Goal: Contribute content

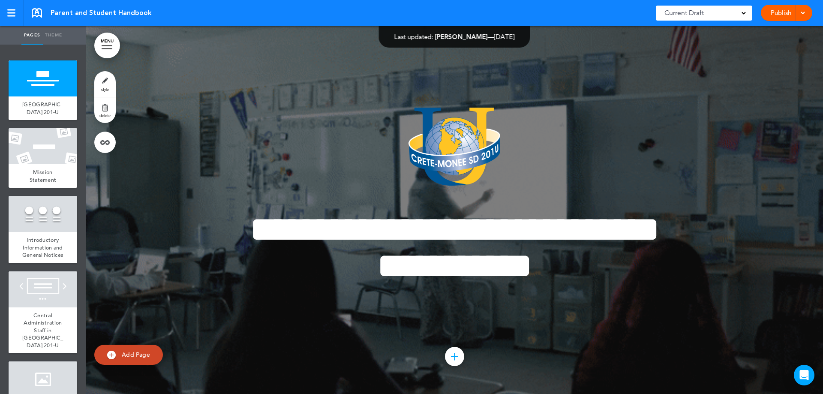
click at [101, 83] on link "style" at bounding box center [104, 84] width 21 height 26
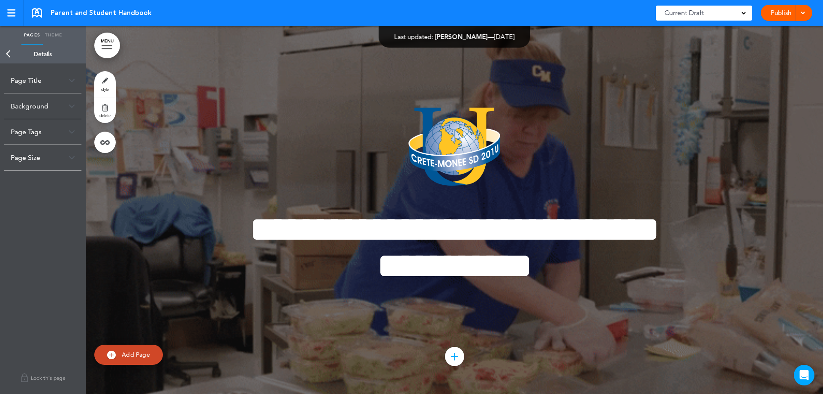
click at [68, 80] on div "Page Title" at bounding box center [42, 80] width 77 height 25
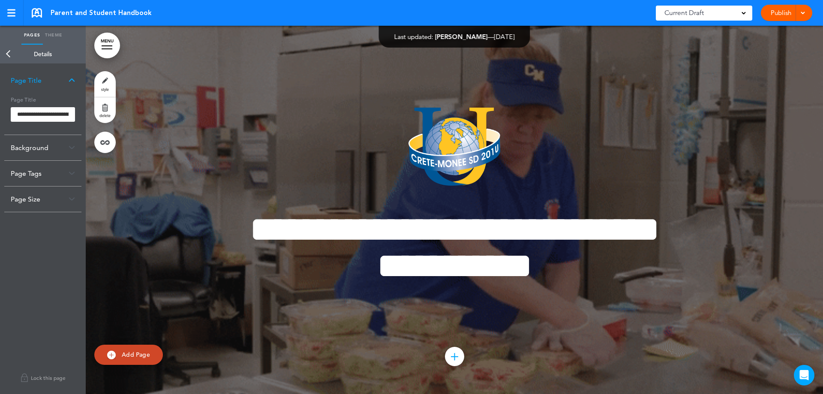
click at [9, 54] on link "Back" at bounding box center [8, 54] width 17 height 19
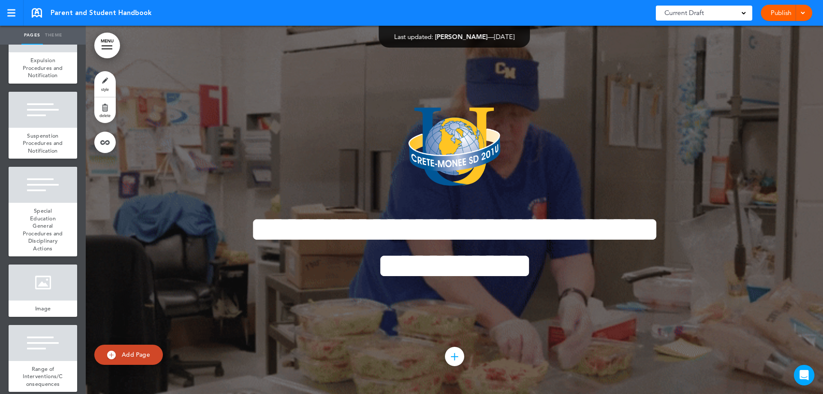
scroll to position [1756, 0]
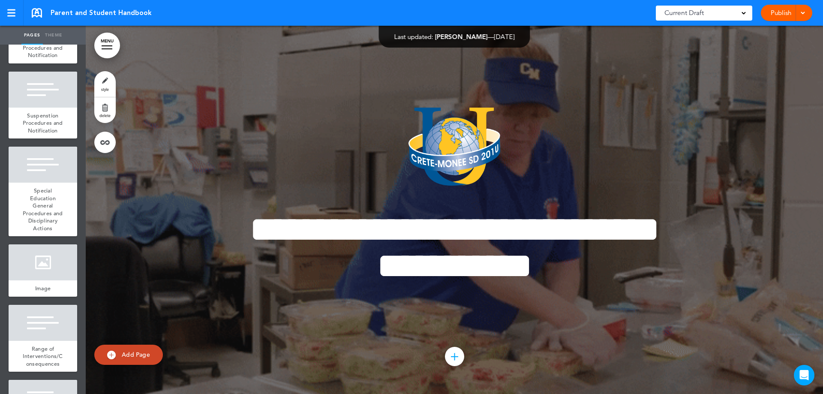
click at [50, 134] on span "Suspenstion Procedures and Notification" at bounding box center [43, 123] width 40 height 22
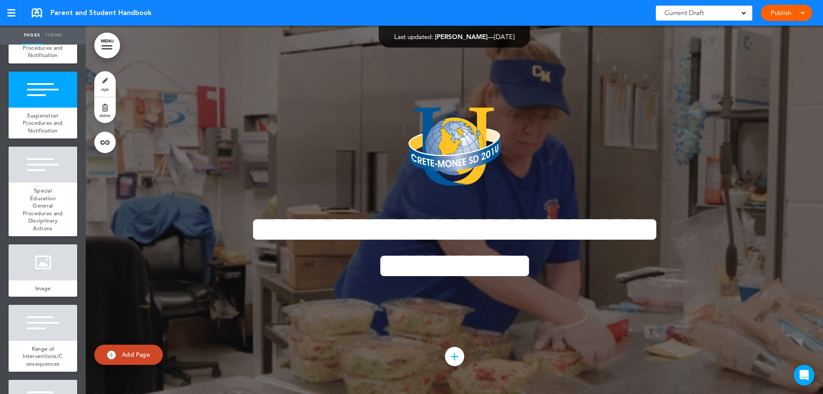
scroll to position [49525, 0]
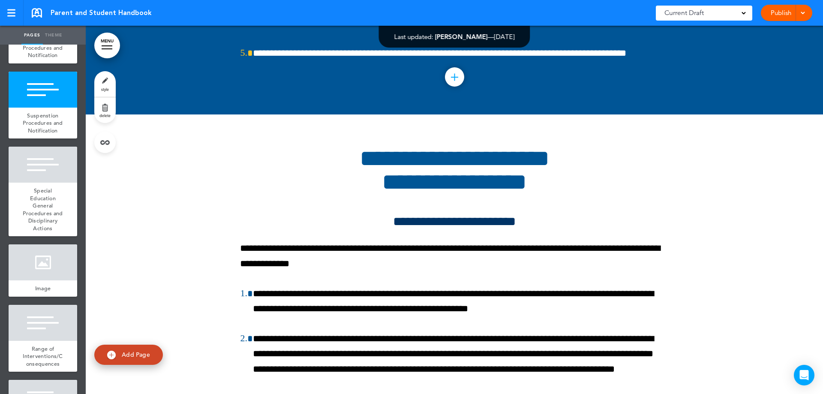
click at [105, 89] on span "style" at bounding box center [105, 89] width 8 height 5
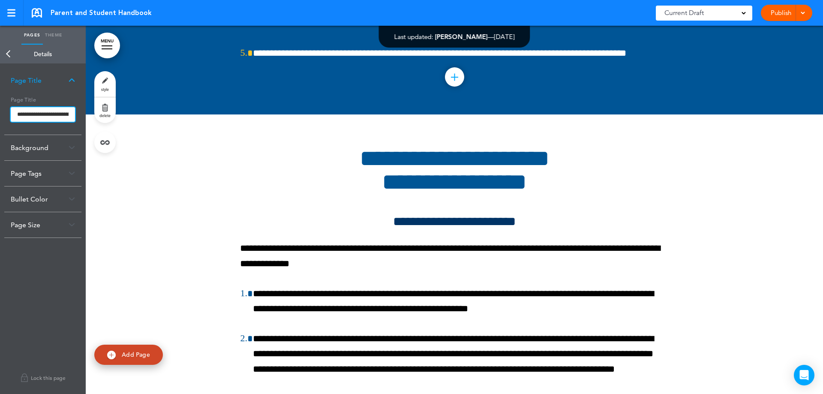
click at [39, 113] on input "**********" at bounding box center [43, 114] width 64 height 15
type input "**********"
click at [110, 197] on body "Checking url availability Make this page common so it is available in other han…" at bounding box center [411, 197] width 823 height 394
click at [30, 144] on div "Background" at bounding box center [42, 147] width 77 height 25
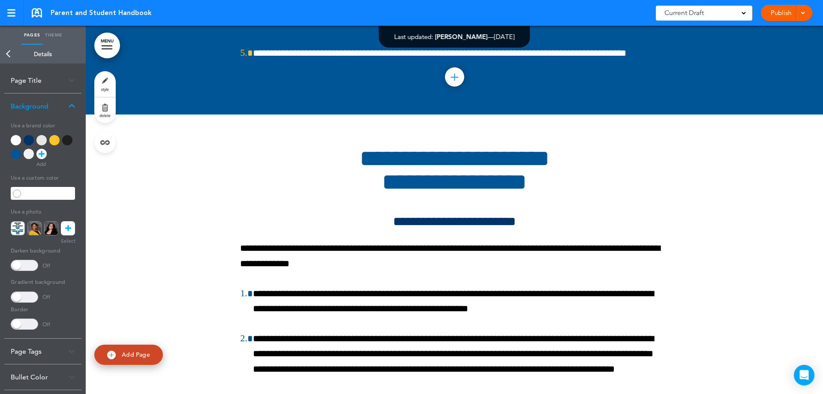
click at [130, 219] on div at bounding box center [454, 400] width 737 height 572
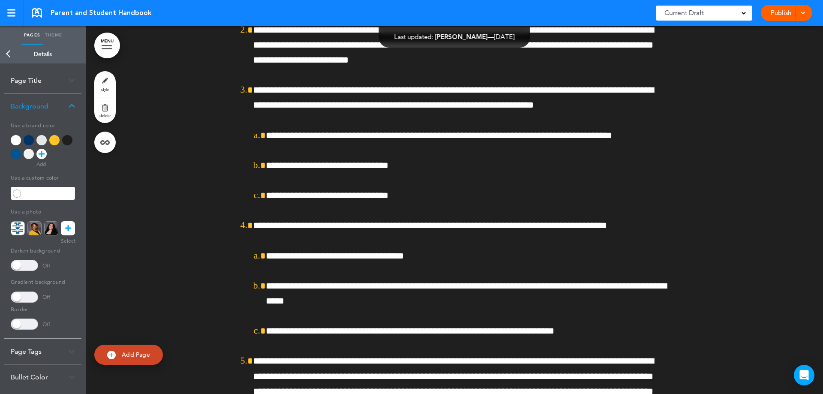
scroll to position [50939, 0]
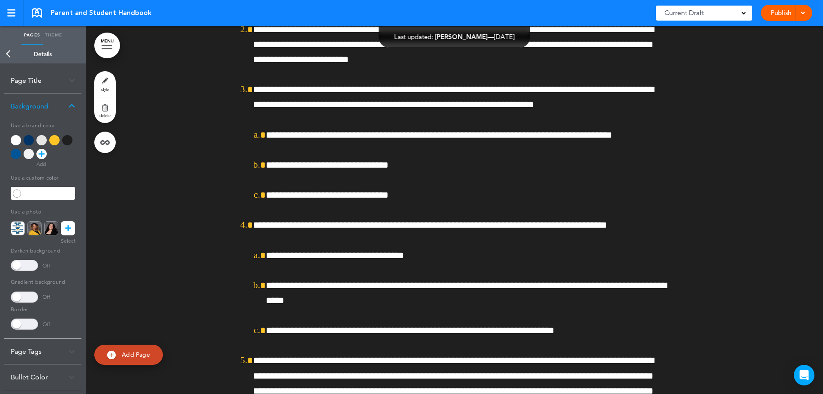
click at [777, 17] on link "Publish" at bounding box center [780, 13] width 27 height 16
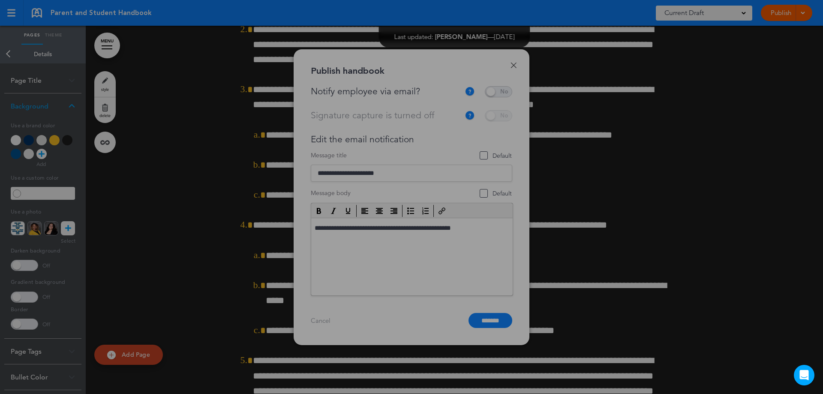
scroll to position [0, 0]
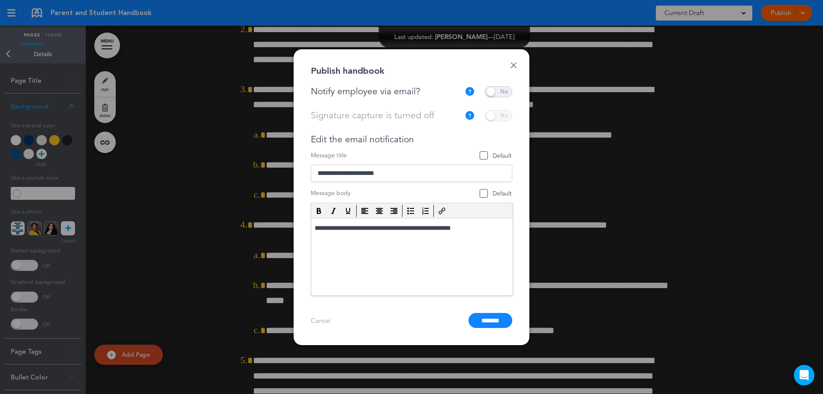
click at [506, 88] on span at bounding box center [498, 91] width 27 height 11
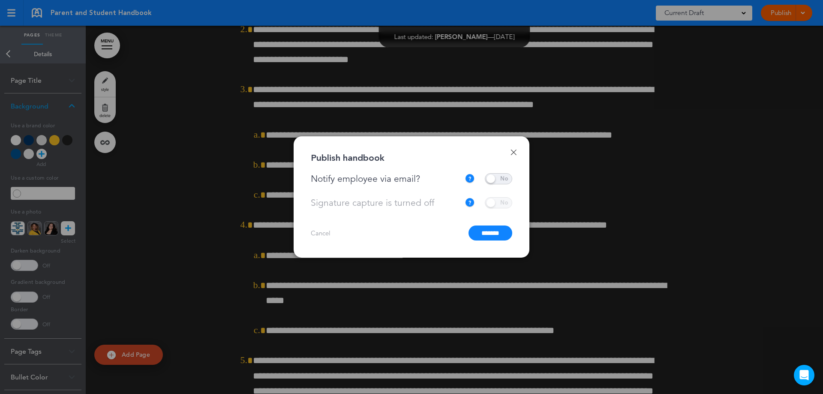
click at [485, 234] on input "*******" at bounding box center [490, 232] width 44 height 15
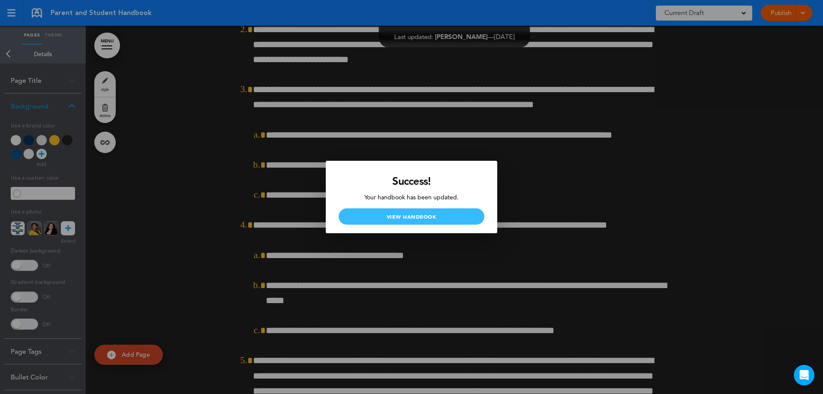
click at [413, 214] on link "View Handbook" at bounding box center [411, 216] width 146 height 16
click at [602, 137] on div at bounding box center [411, 197] width 823 height 394
